Goal: Transaction & Acquisition: Purchase product/service

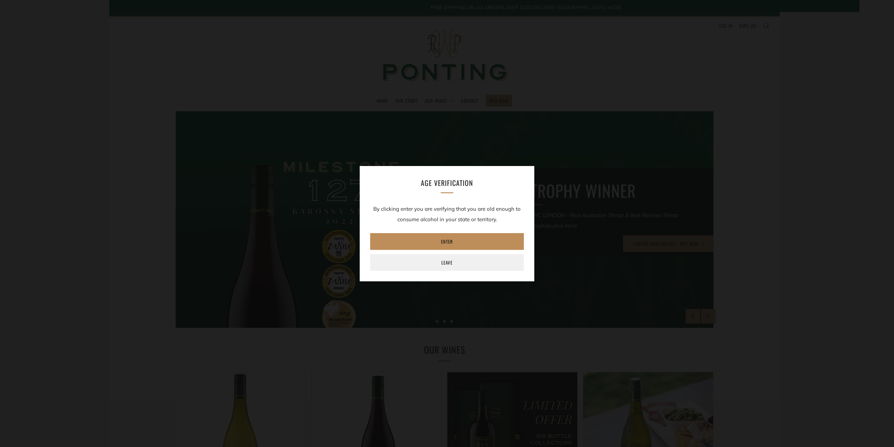
click at [454, 239] on link "Enter" at bounding box center [447, 241] width 154 height 17
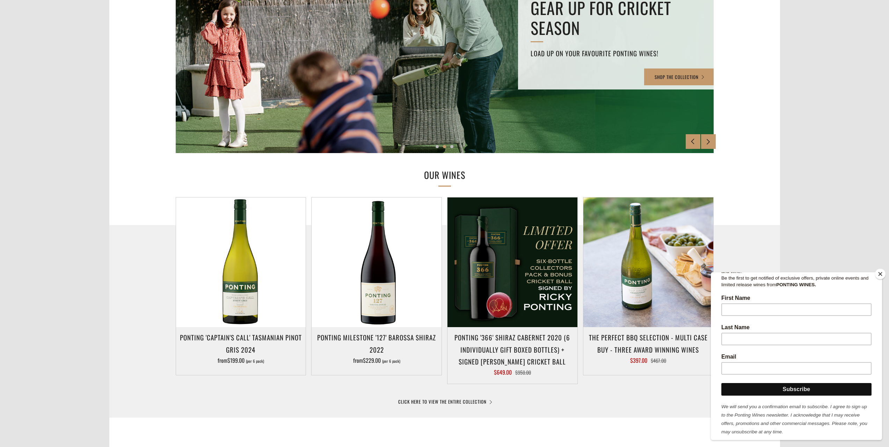
scroll to position [49, 0]
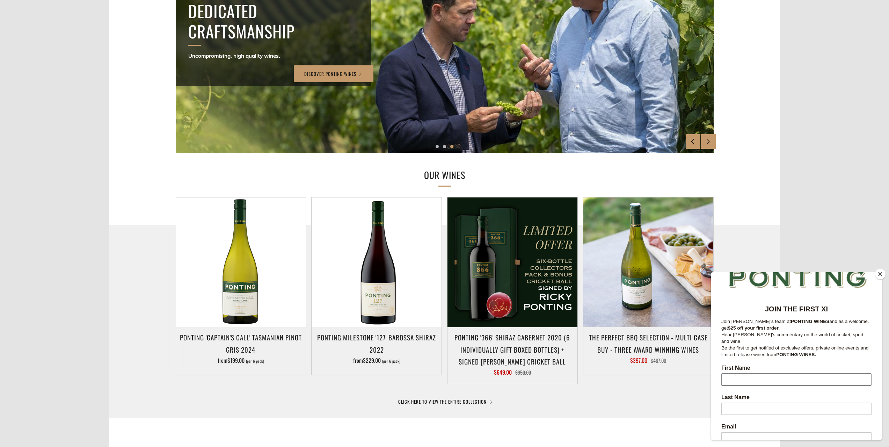
click at [742, 373] on input "First Name" at bounding box center [796, 379] width 150 height 13
type input "Chris"
type input "Fulcher"
type input "burnaville@hotmail.com"
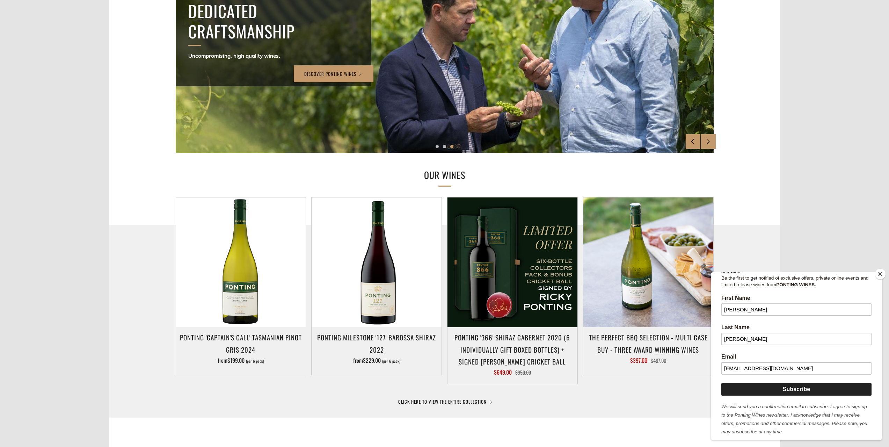
click at [795, 385] on input "Subscribe" at bounding box center [796, 389] width 150 height 13
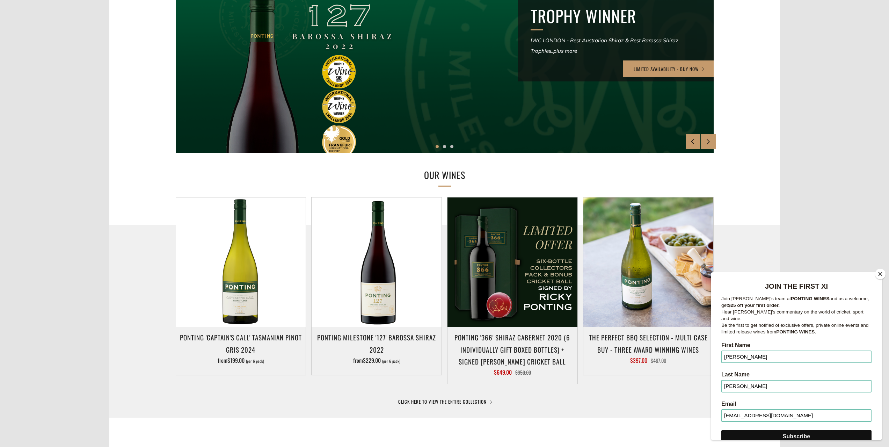
click at [881, 275] on button "Close" at bounding box center [880, 274] width 10 height 10
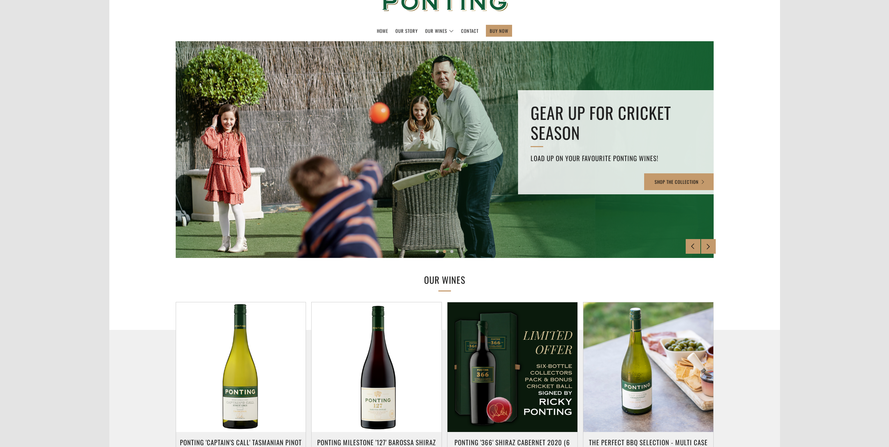
scroll to position [0, 0]
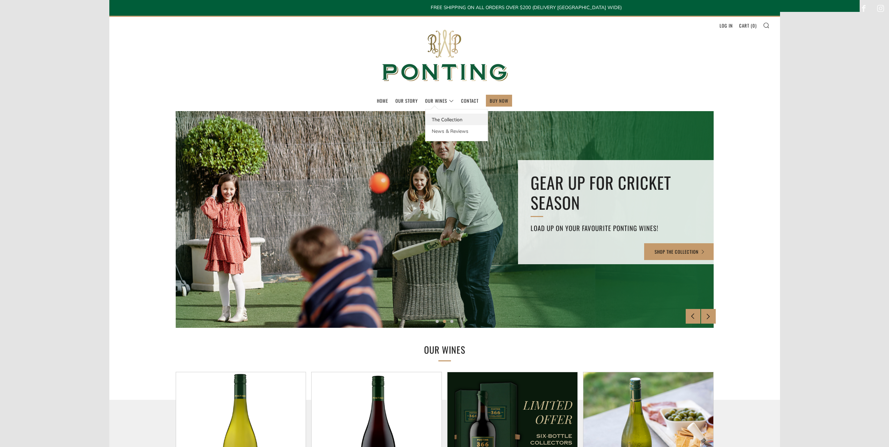
click at [450, 117] on link "The Collection" at bounding box center [456, 120] width 62 height 12
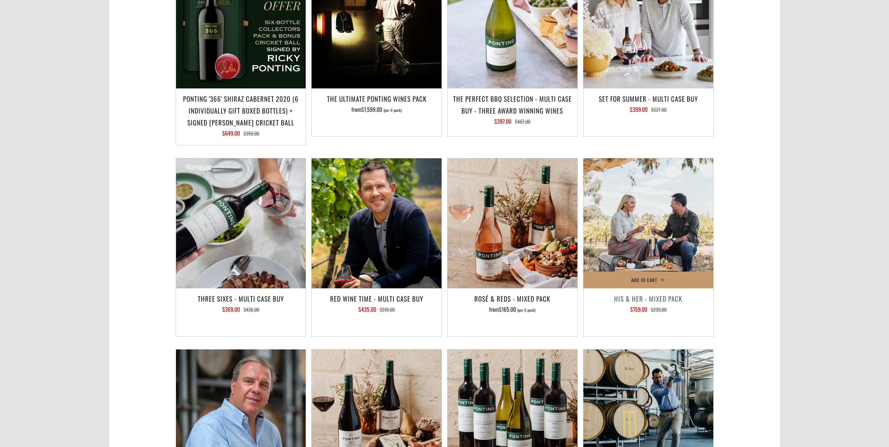
scroll to position [943, 0]
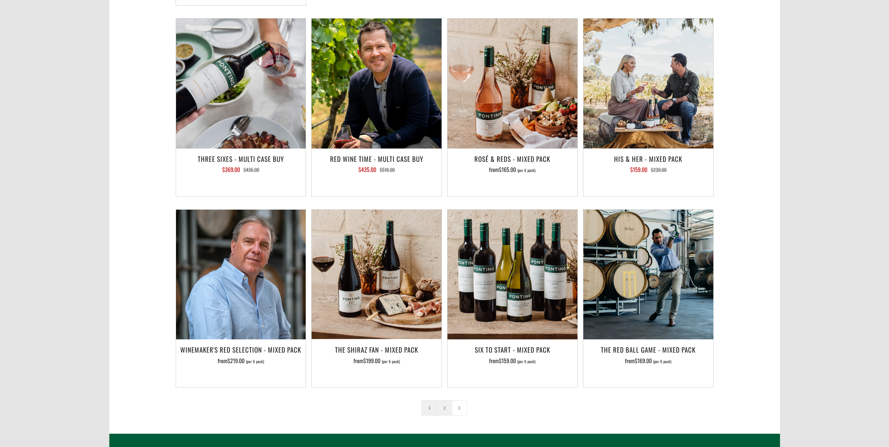
click at [442, 400] on link "2" at bounding box center [444, 407] width 15 height 15
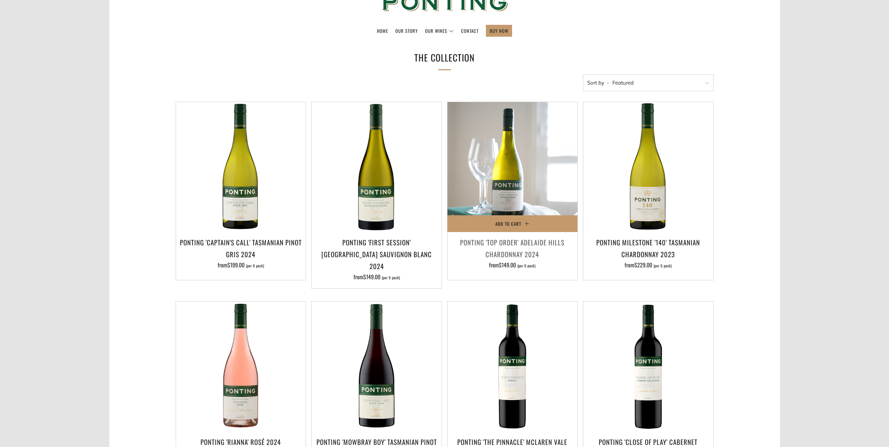
scroll to position [0, 0]
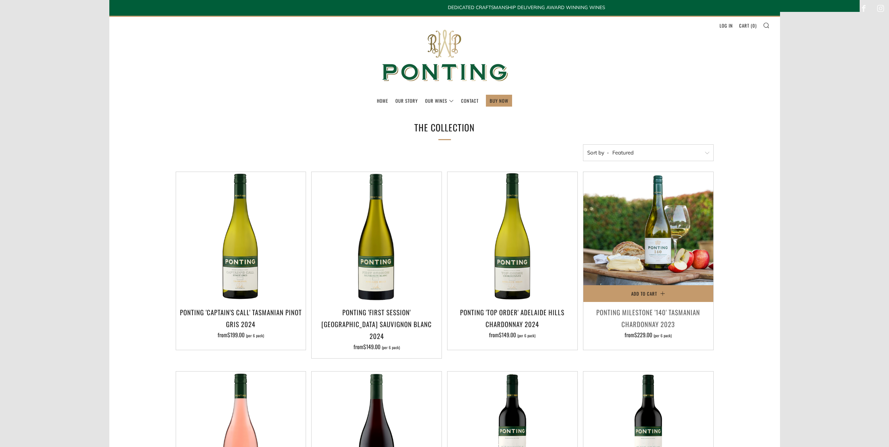
click at [660, 255] on img at bounding box center [648, 237] width 130 height 130
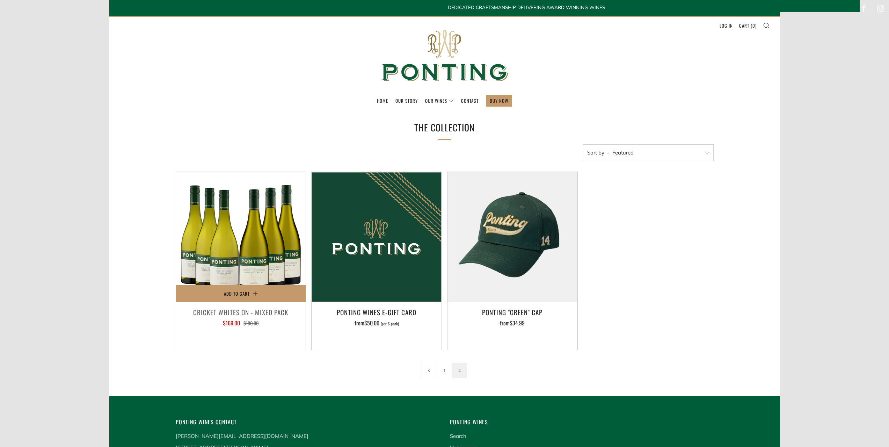
click at [238, 312] on h3 "CRICKET WHITES ON - MIXED PACK" at bounding box center [241, 312] width 123 height 12
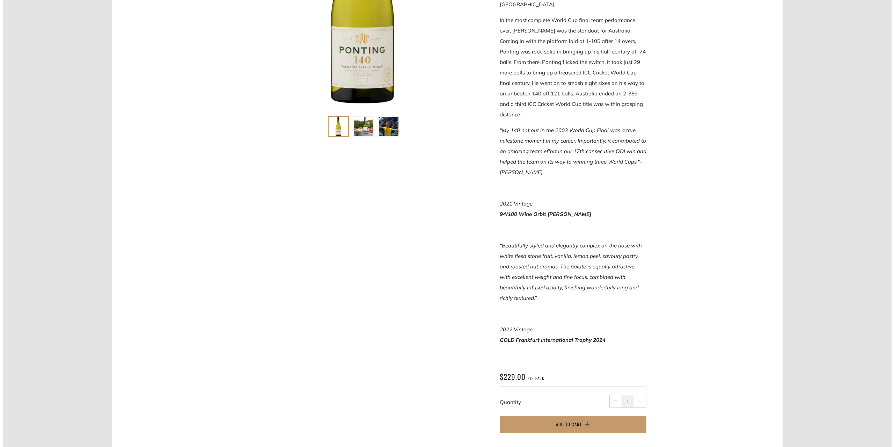
scroll to position [279, 0]
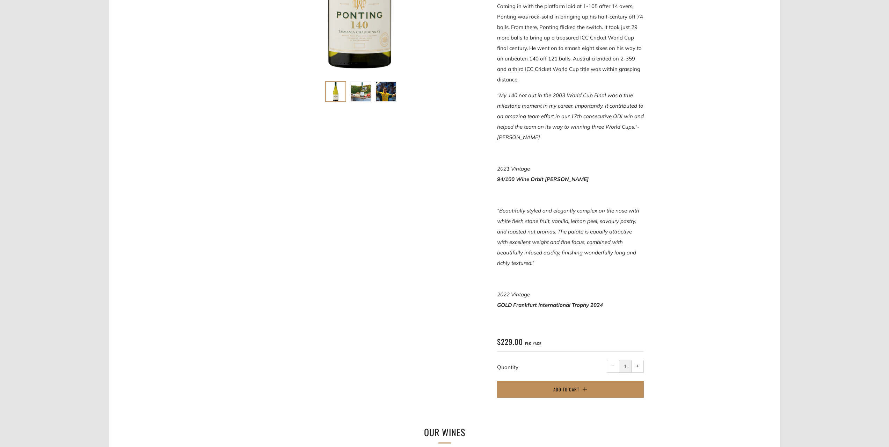
click at [581, 381] on button "Add to Cart" at bounding box center [570, 389] width 147 height 17
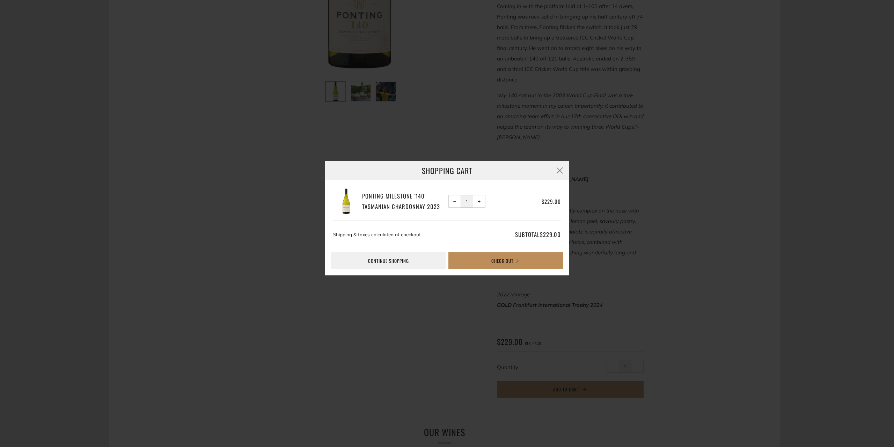
click at [495, 258] on button "Check Out" at bounding box center [506, 260] width 115 height 17
